Goal: Check status: Check status

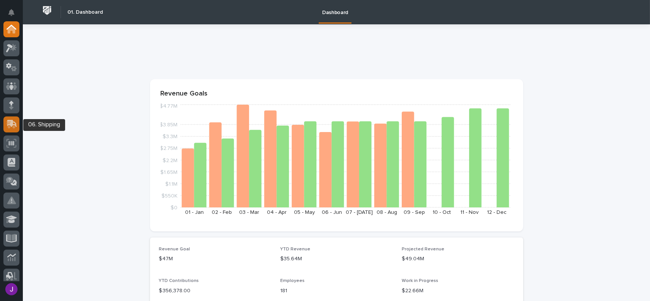
click at [10, 126] on icon at bounding box center [10, 124] width 9 height 7
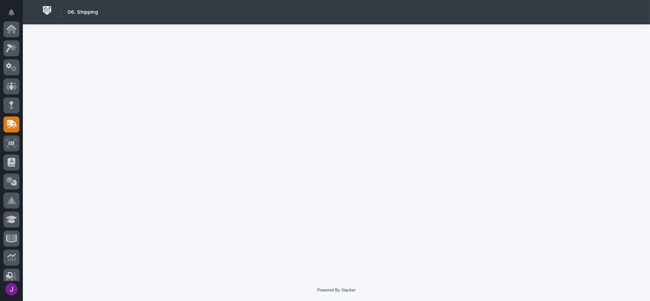
scroll to position [95, 0]
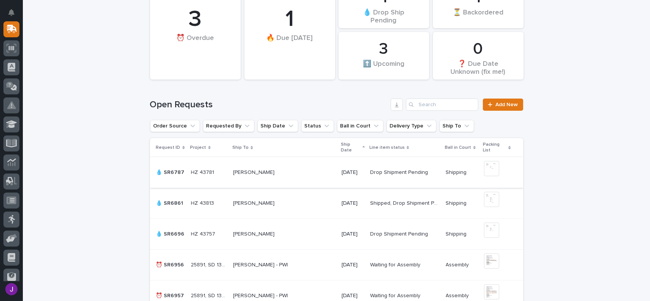
scroll to position [76, 0]
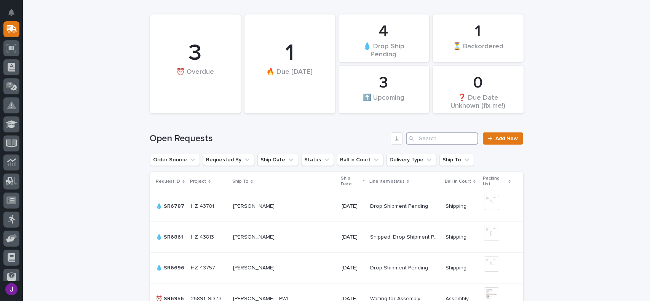
click at [418, 141] on input "Search" at bounding box center [442, 138] width 72 height 12
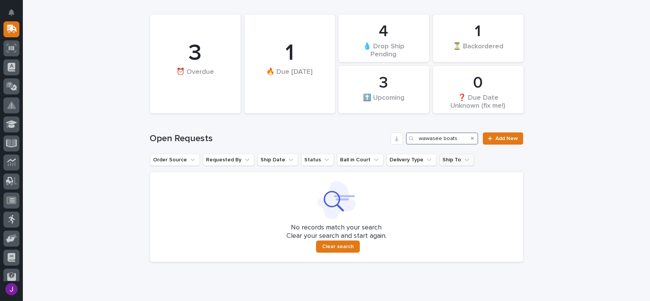
type input "wawasee boats"
click at [443, 161] on button "Ship To" at bounding box center [456, 160] width 35 height 12
click at [337, 142] on h1 "Open Requests" at bounding box center [269, 138] width 238 height 11
click at [205, 159] on button "Requested By" at bounding box center [228, 160] width 51 height 12
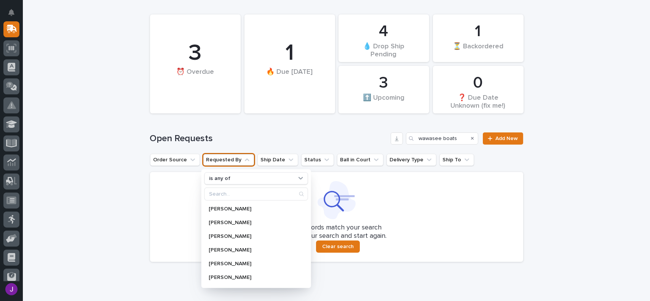
click at [260, 139] on h1 "Open Requests" at bounding box center [269, 138] width 238 height 11
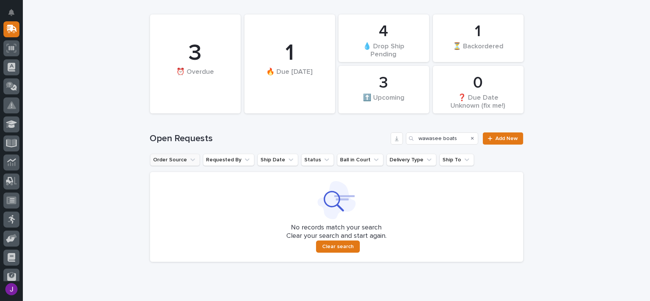
click at [166, 160] on button "Order Source" at bounding box center [175, 160] width 50 height 12
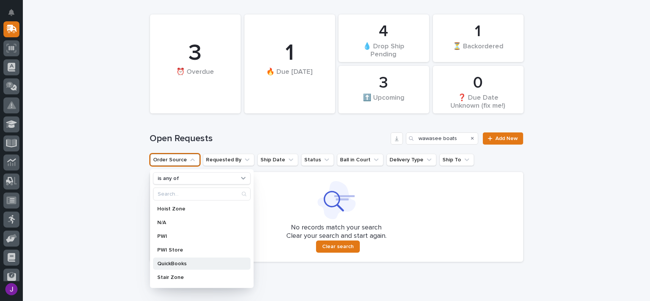
click at [173, 260] on div "QuickBooks" at bounding box center [201, 264] width 97 height 12
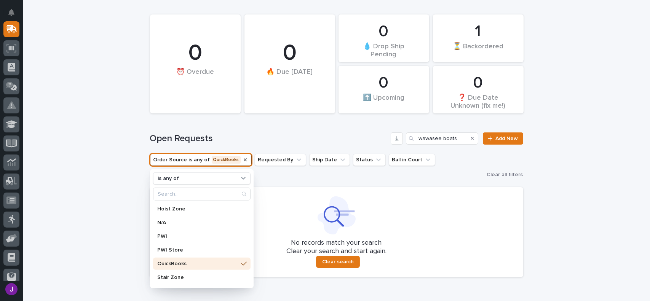
click at [244, 159] on icon "Order Source" at bounding box center [245, 159] width 3 height 3
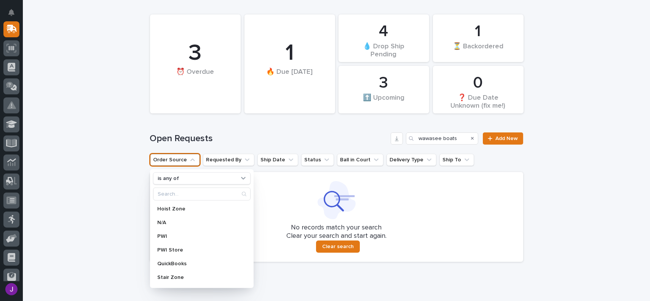
click at [281, 143] on h1 "Open Requests" at bounding box center [269, 138] width 238 height 11
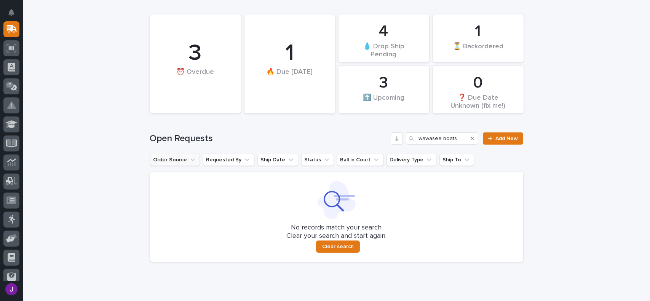
click at [471, 137] on icon "Search" at bounding box center [472, 138] width 3 height 5
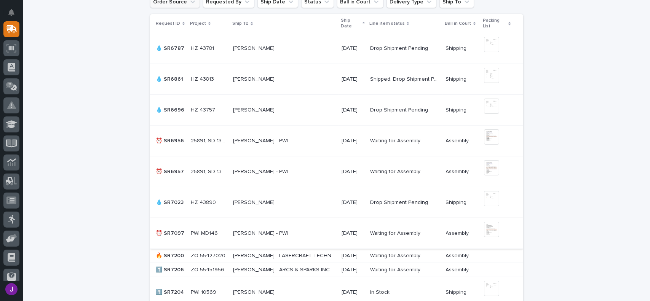
scroll to position [59, 0]
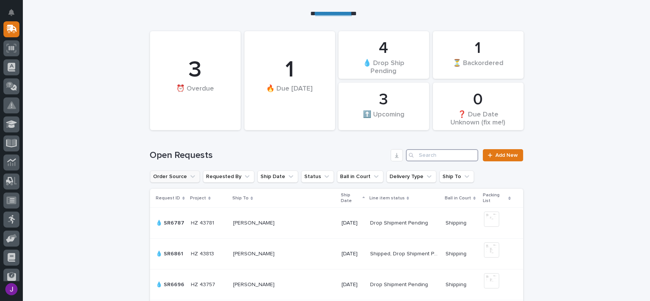
click at [425, 155] on input "Search" at bounding box center [442, 155] width 72 height 12
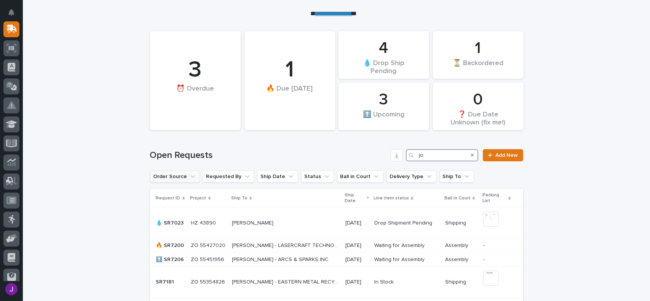
type input "j"
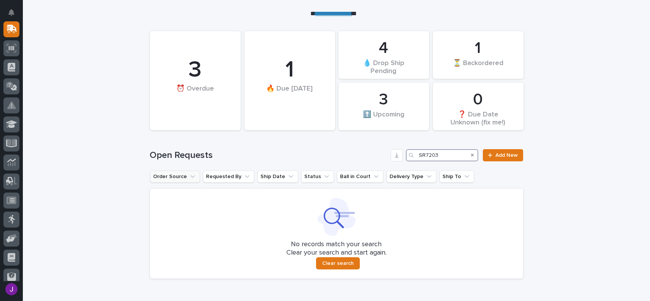
type input "SR7203"
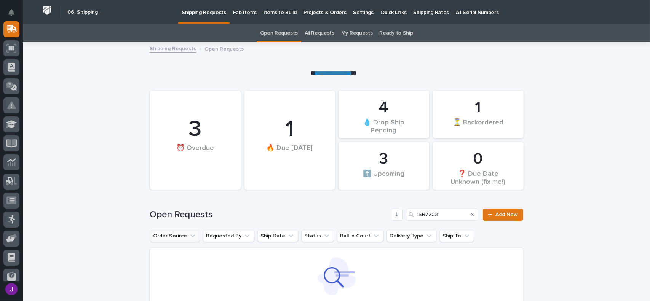
click at [320, 33] on link "All Requests" at bounding box center [319, 33] width 30 height 18
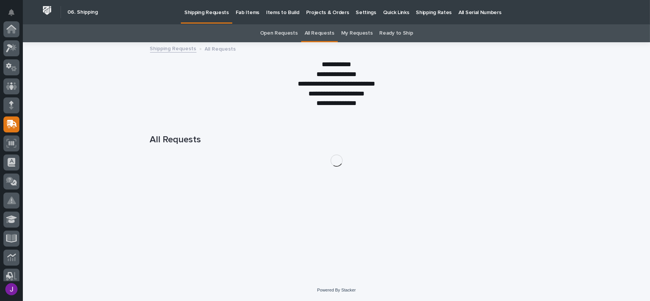
scroll to position [95, 0]
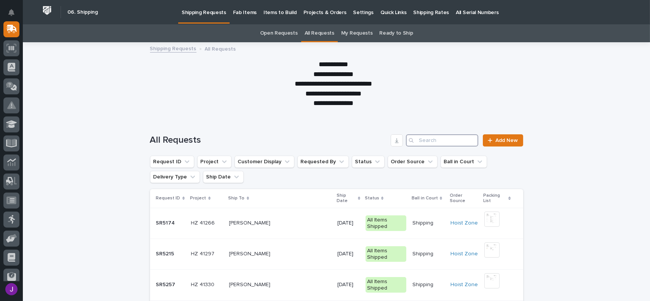
click at [445, 141] on input "Search" at bounding box center [442, 140] width 72 height 12
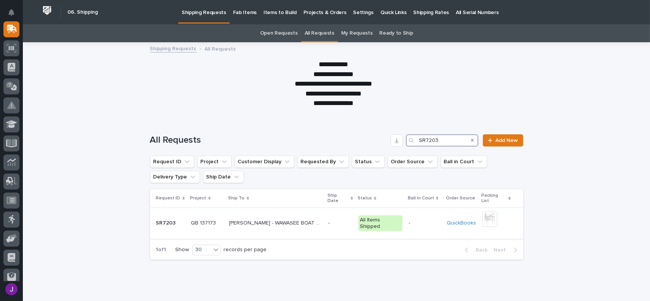
type input "SR7203"
click at [318, 228] on td "[PERSON_NAME] - WAWASEE BOAT CO [PERSON_NAME] - WAWASEE BOAT CO" at bounding box center [275, 223] width 99 height 31
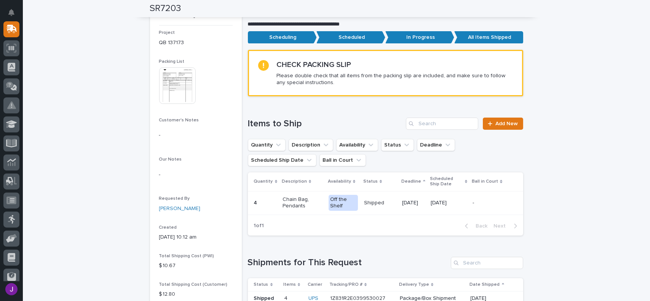
scroll to position [114, 0]
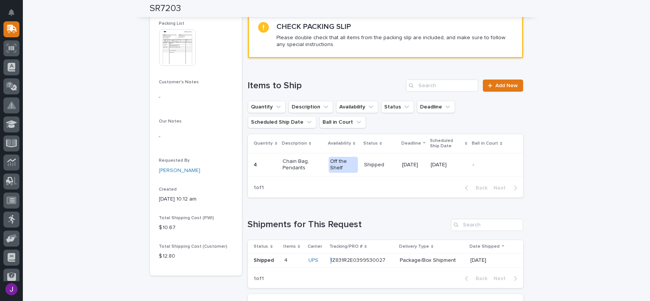
drag, startPoint x: 379, startPoint y: 260, endPoint x: 324, endPoint y: 262, distance: 55.6
click at [327, 262] on td "1Z831R2E0399530027 1Z831R2E0399530027" at bounding box center [362, 260] width 70 height 14
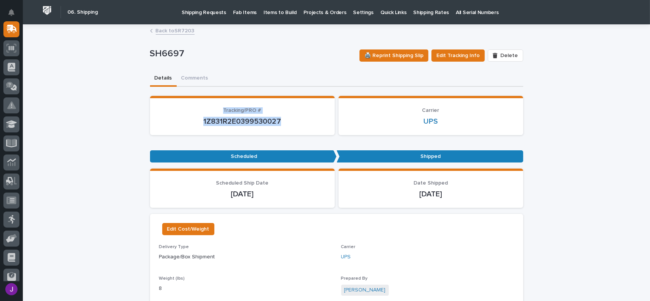
drag, startPoint x: 290, startPoint y: 118, endPoint x: 193, endPoint y: 104, distance: 98.9
click at [193, 104] on section "Tracking/PRO # 1Z831R2E0399530027" at bounding box center [242, 115] width 185 height 39
copy div "Tracking/PRO # 1Z831R2E0399530027"
click at [263, 85] on div "Details Comments" at bounding box center [336, 79] width 373 height 16
drag, startPoint x: 280, startPoint y: 116, endPoint x: 196, endPoint y: 126, distance: 84.6
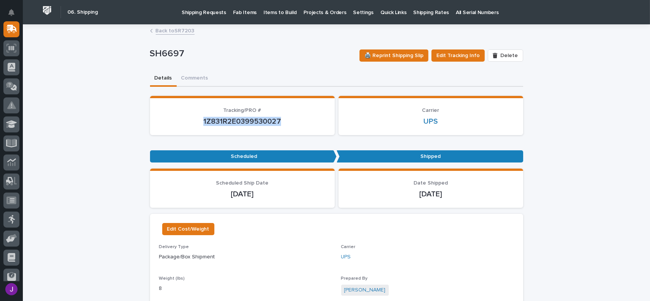
click at [196, 126] on section "Tracking/PRO # 1Z831R2E0399530027" at bounding box center [242, 115] width 185 height 39
copy p "1Z831R2E0399530027"
click at [269, 59] on p "SH6697" at bounding box center [252, 53] width 204 height 11
